Goal: Task Accomplishment & Management: Manage account settings

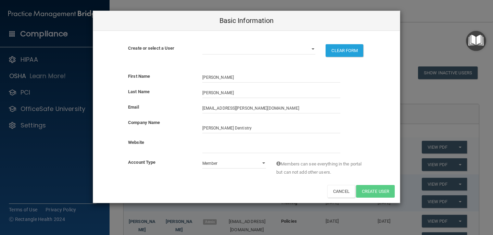
select select "practice_member"
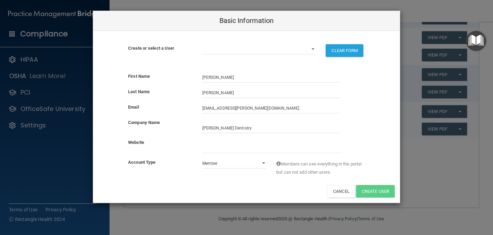
click at [220, 145] on input "website" at bounding box center [271, 148] width 138 height 10
type input "ckfarr.com"
click at [314, 49] on select "audreyjkinzie@gmail.com hr@ckfarr.com kevin@ckfarr.com mrspibb2@aol.com gmbrigh…" at bounding box center [258, 49] width 113 height 10
click at [262, 163] on select "Admin Member" at bounding box center [234, 163] width 64 height 10
select select "practice_admin"
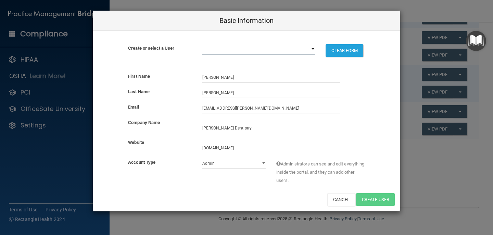
click at [313, 48] on select "audreyjkinzie@gmail.com hr@ckfarr.com kevin@ckfarr.com mrspibb2@aol.com gmbrigh…" at bounding box center [258, 49] width 113 height 10
select select "1"
select select "practice_admin"
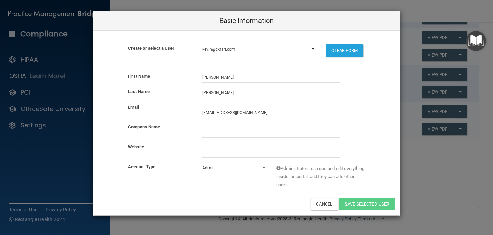
click at [313, 48] on select "audreyjkinzie@gmail.com hr@ckfarr.com kevin@ckfarr.com mrspibb2@aol.com gmbrigh…" at bounding box center [258, 49] width 113 height 10
click at [430, 14] on div "Basic Information Create or select a User audreyjkinzie@gmail.com hr@ckfarr.com…" at bounding box center [246, 117] width 493 height 235
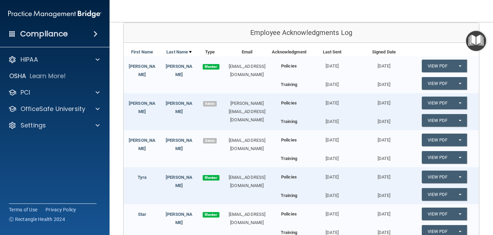
scroll to position [0, 0]
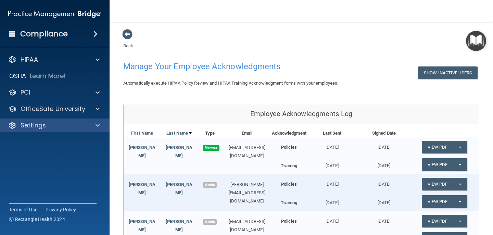
click at [32, 119] on div "Settings" at bounding box center [55, 125] width 110 height 14
click at [33, 127] on p "Settings" at bounding box center [33, 125] width 25 height 8
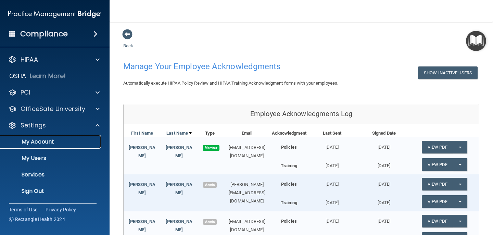
click at [39, 141] on p "My Account" at bounding box center [50, 141] width 93 height 7
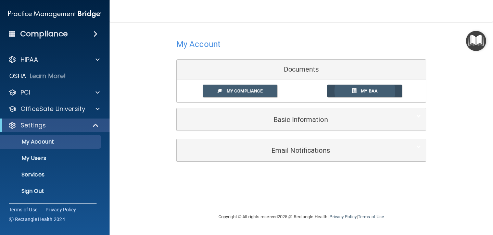
click at [380, 87] on link "My BAA" at bounding box center [364, 91] width 75 height 13
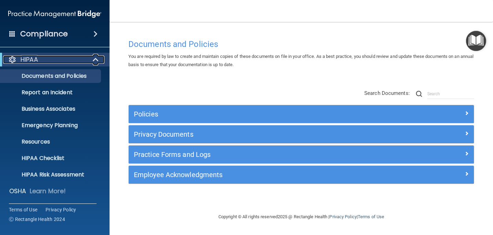
click at [95, 59] on span at bounding box center [96, 59] width 6 height 8
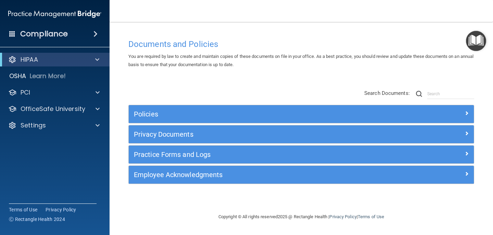
click at [96, 34] on span at bounding box center [95, 34] width 4 height 8
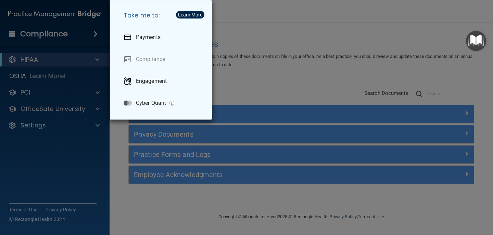
click at [79, 36] on div "Take me to: Payments Compliance Engagement Cyber Quant" at bounding box center [246, 117] width 493 height 235
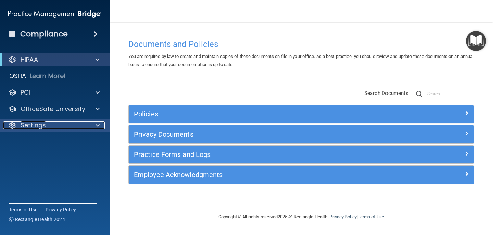
click at [59, 124] on div "Settings" at bounding box center [45, 125] width 85 height 8
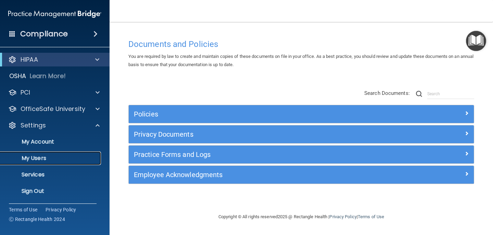
click at [28, 155] on p "My Users" at bounding box center [50, 158] width 93 height 7
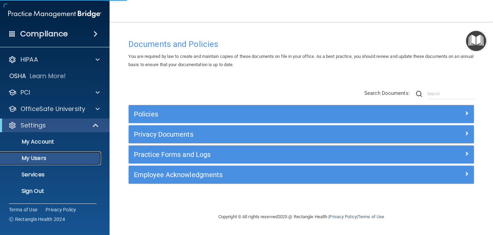
select select "20"
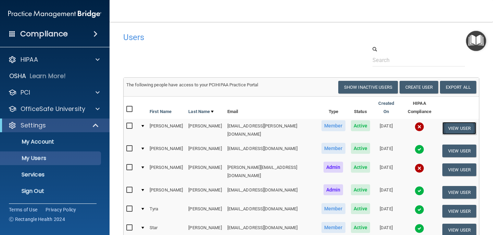
click at [447, 125] on button "View User" at bounding box center [459, 128] width 34 height 13
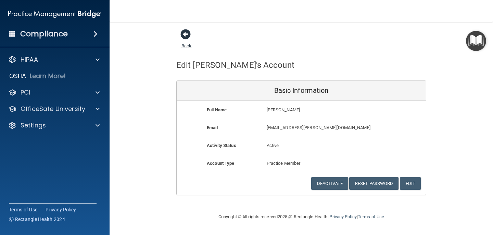
click at [184, 34] on span at bounding box center [185, 34] width 10 height 10
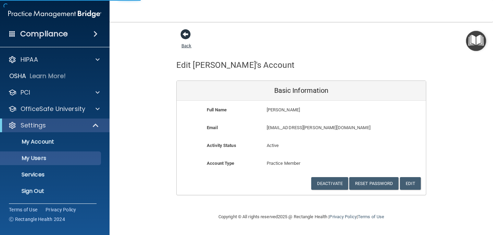
select select "20"
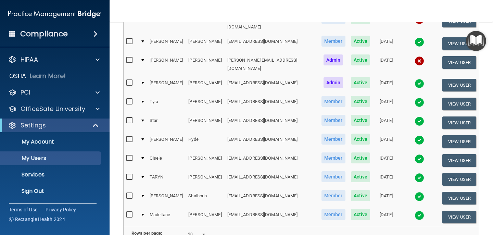
scroll to position [108, 0]
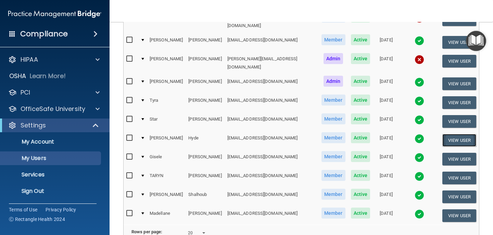
click at [456, 134] on button "View User" at bounding box center [459, 140] width 34 height 13
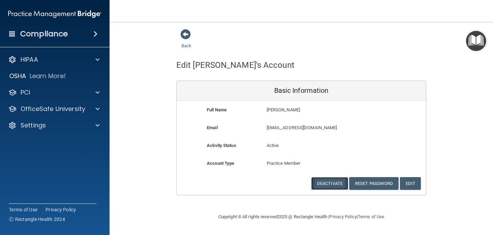
click at [334, 180] on button "Deactivate" at bounding box center [329, 183] width 37 height 13
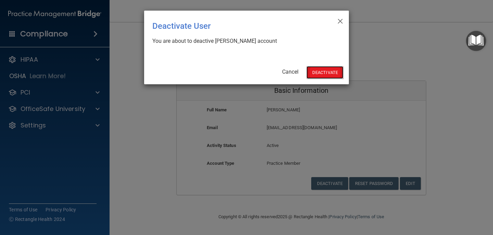
click at [320, 69] on button "Deactivate" at bounding box center [324, 72] width 37 height 13
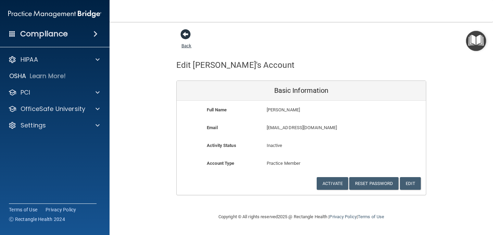
click at [185, 31] on span at bounding box center [185, 34] width 10 height 10
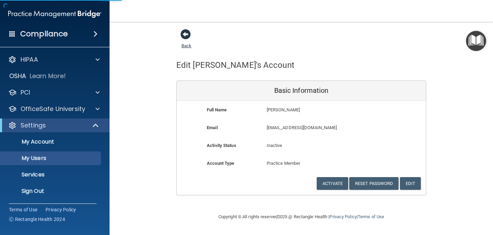
select select "20"
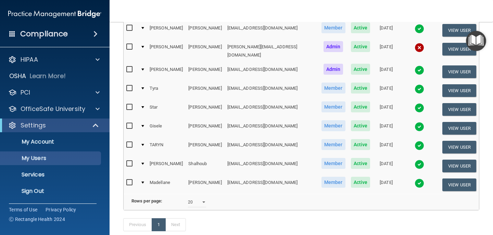
scroll to position [120, 0]
click at [451, 122] on button "View User" at bounding box center [459, 128] width 34 height 13
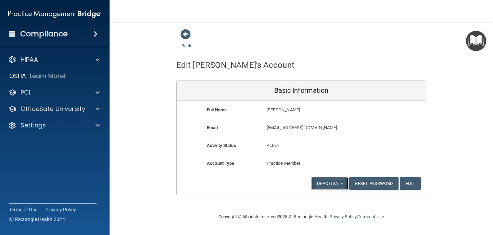
click at [324, 182] on button "Deactivate" at bounding box center [329, 183] width 37 height 13
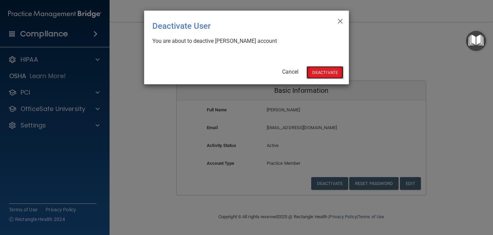
click at [322, 71] on button "Deactivate" at bounding box center [324, 72] width 37 height 13
